Goal: Entertainment & Leisure: Consume media (video, audio)

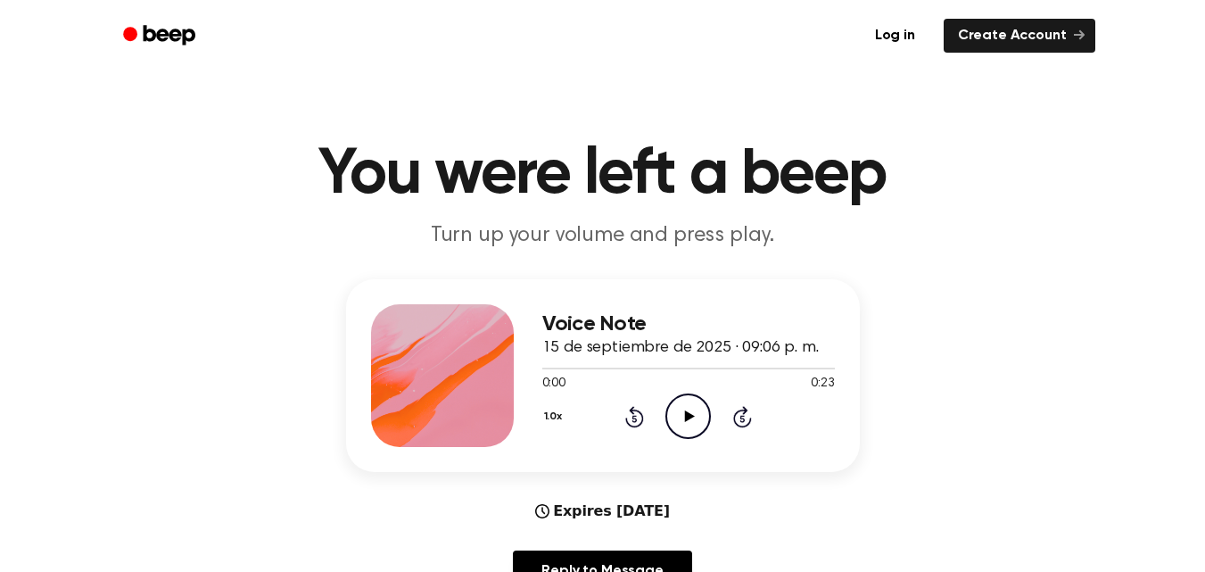
click at [688, 414] on icon at bounding box center [690, 416] width 10 height 12
click at [682, 413] on icon "Play Audio" at bounding box center [687, 415] width 45 height 45
click at [687, 411] on icon "Play Audio" at bounding box center [687, 415] width 45 height 45
